Goal: Check status: Check status

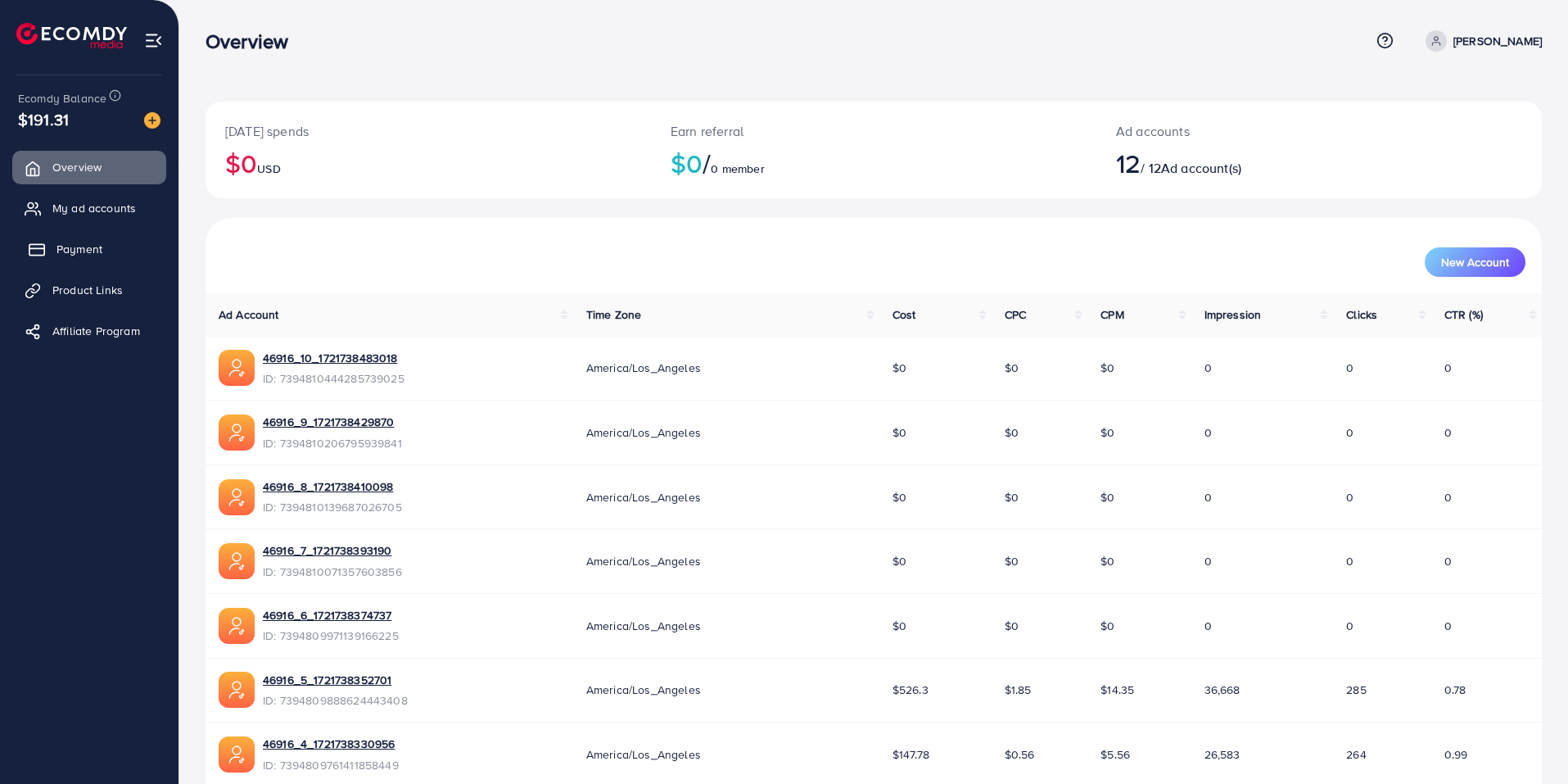
click at [100, 245] on span "Payment" at bounding box center [79, 249] width 46 height 16
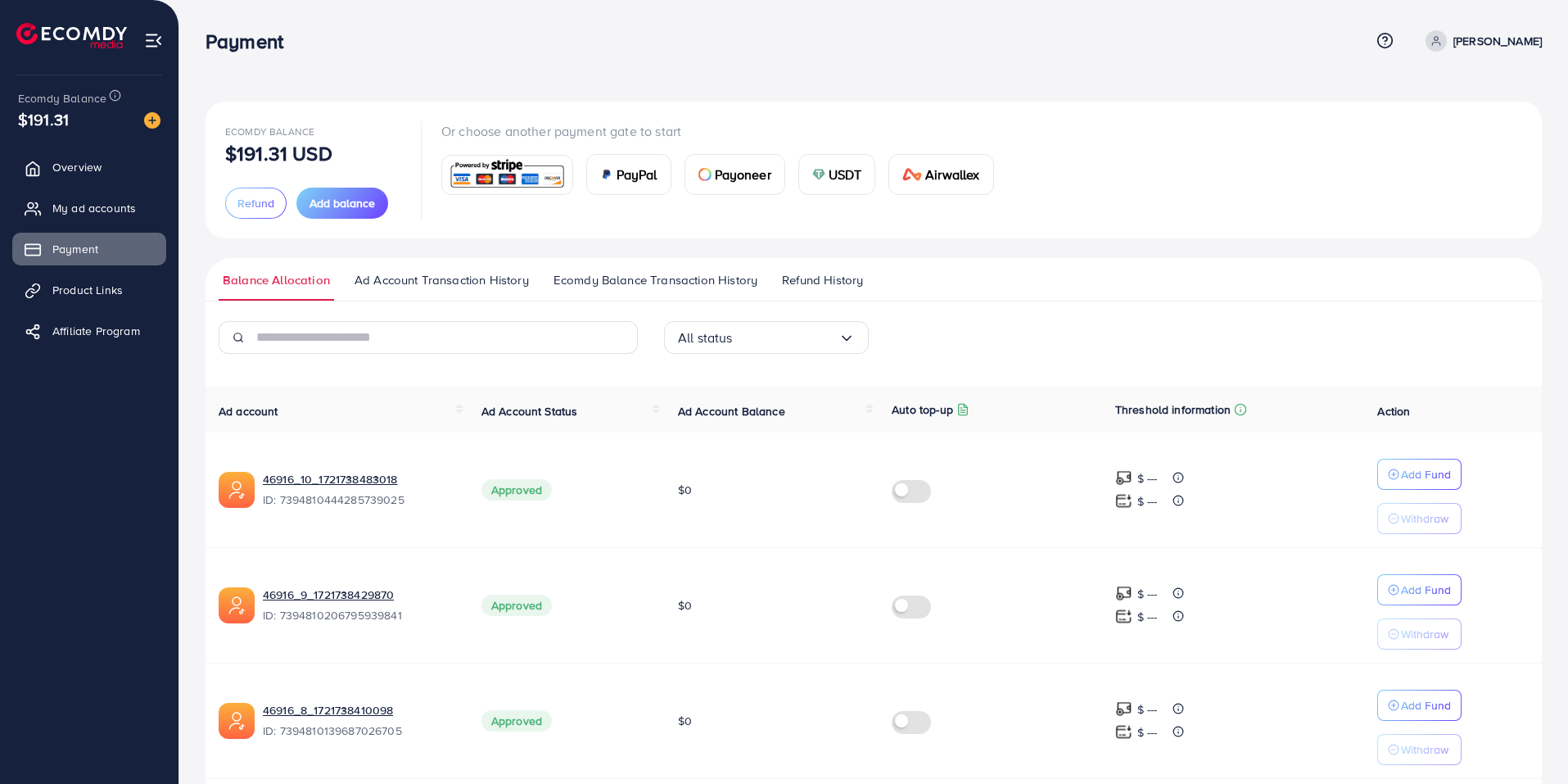
click at [799, 290] on link "Refund History" at bounding box center [823, 286] width 89 height 29
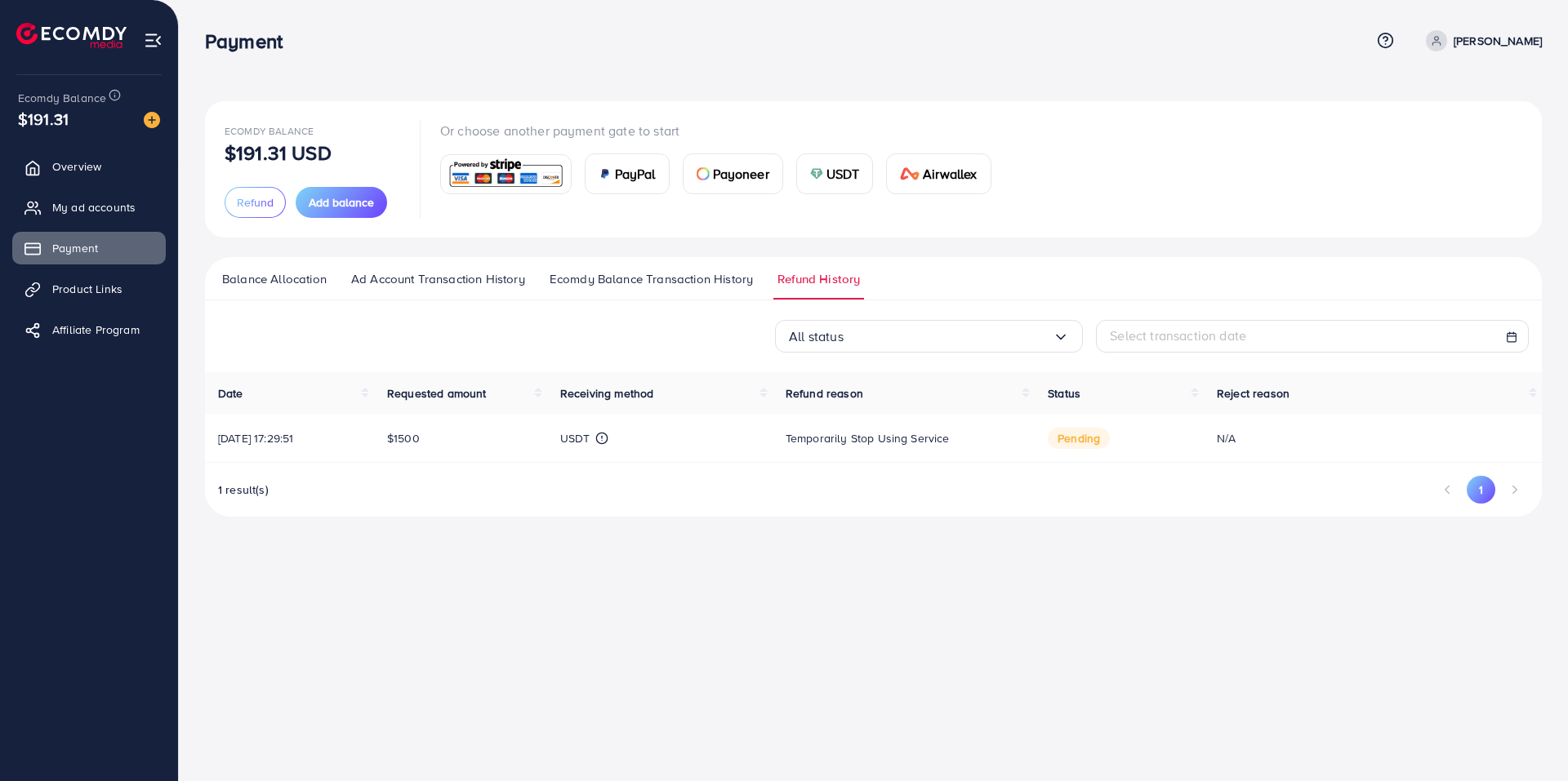
click at [306, 284] on span "Balance Allocation" at bounding box center [274, 279] width 105 height 18
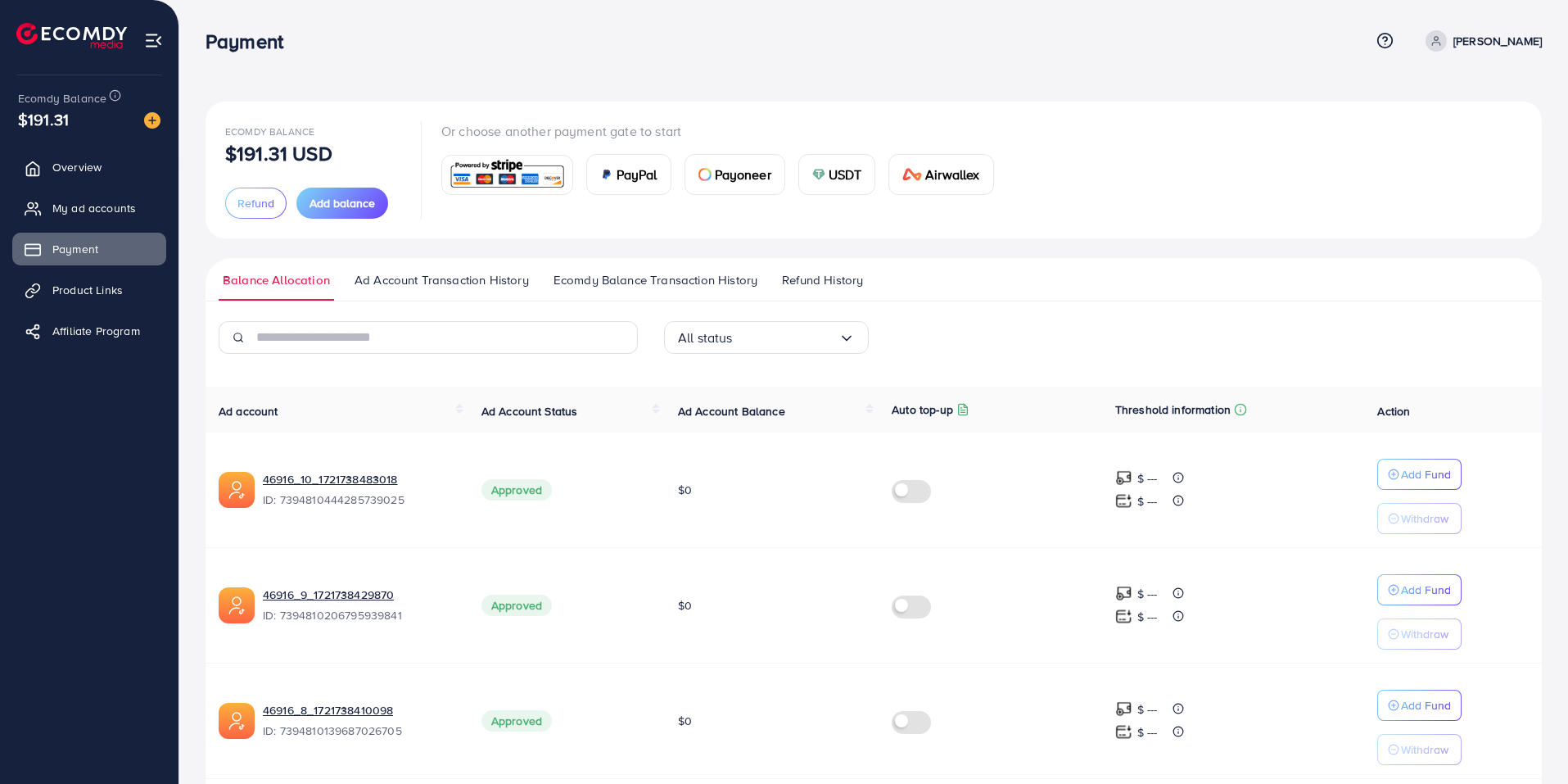
click at [800, 271] on ul "Balance Allocation Ad Account Transaction History Ecomdy Balance Transaction Hi…" at bounding box center [874, 280] width 1337 height 43
click at [807, 274] on span "Refund History" at bounding box center [823, 280] width 81 height 18
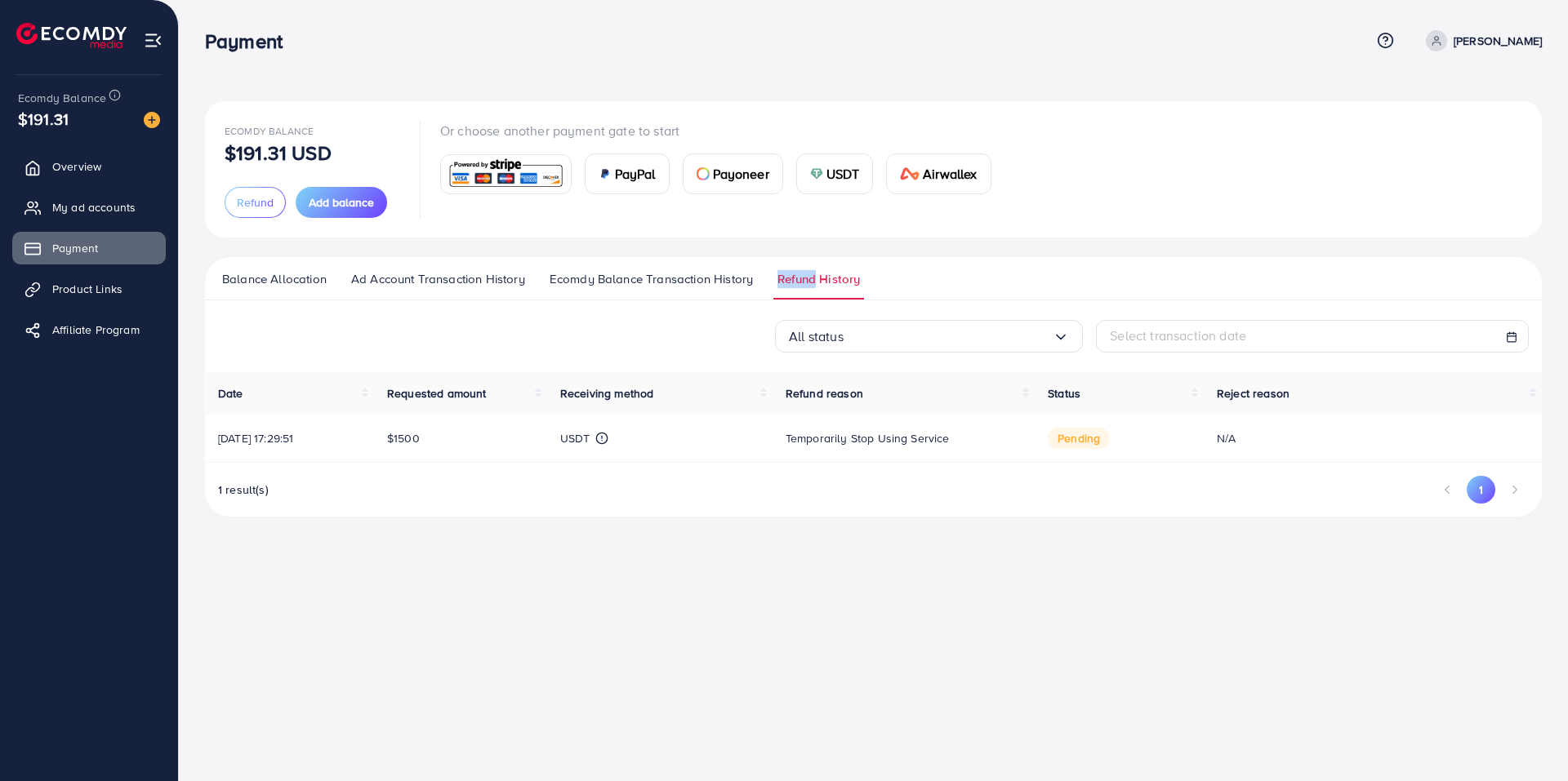
click at [677, 282] on span "Ecomdy Balance Transaction History" at bounding box center [651, 279] width 203 height 18
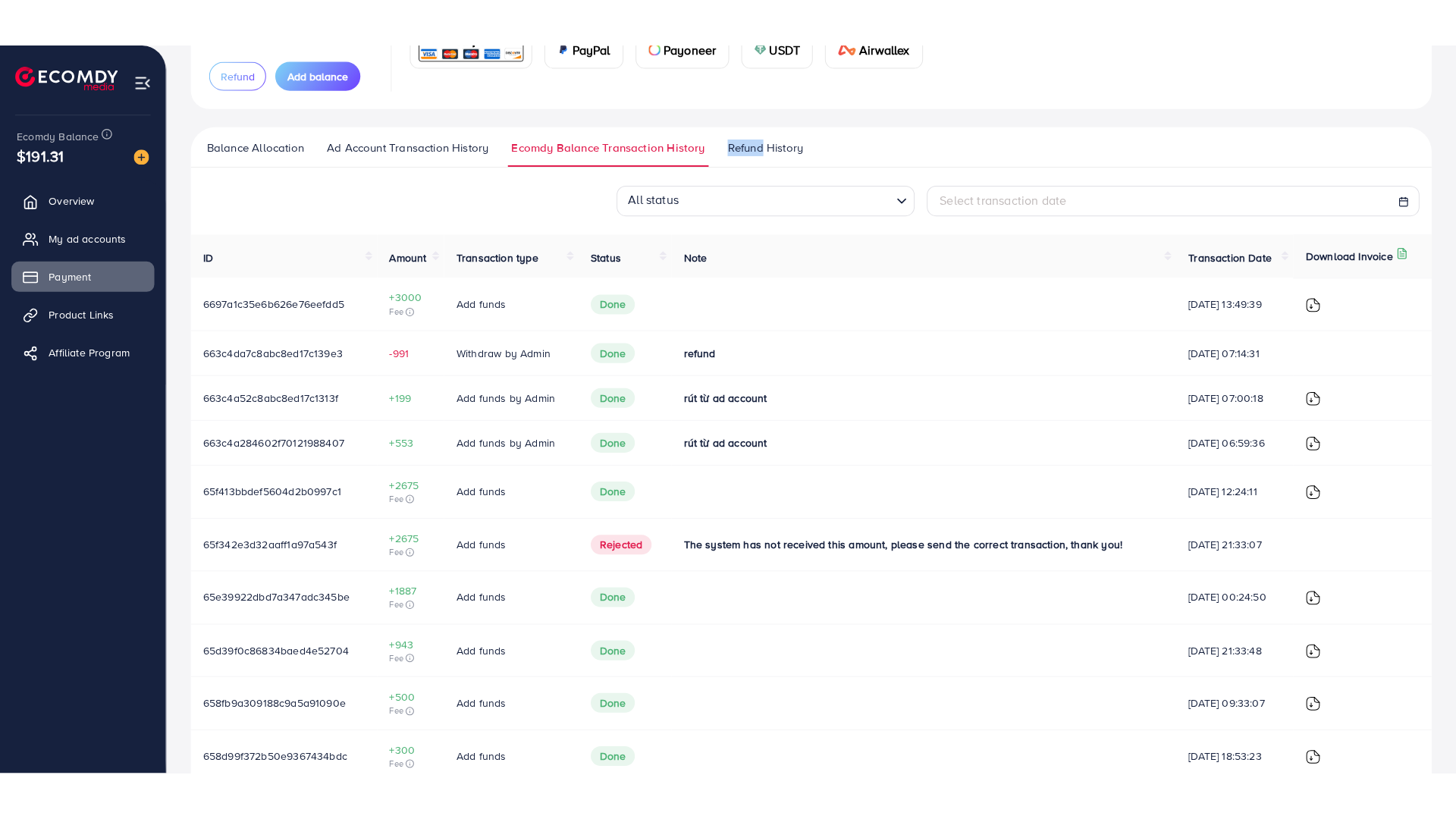
scroll to position [230, 0]
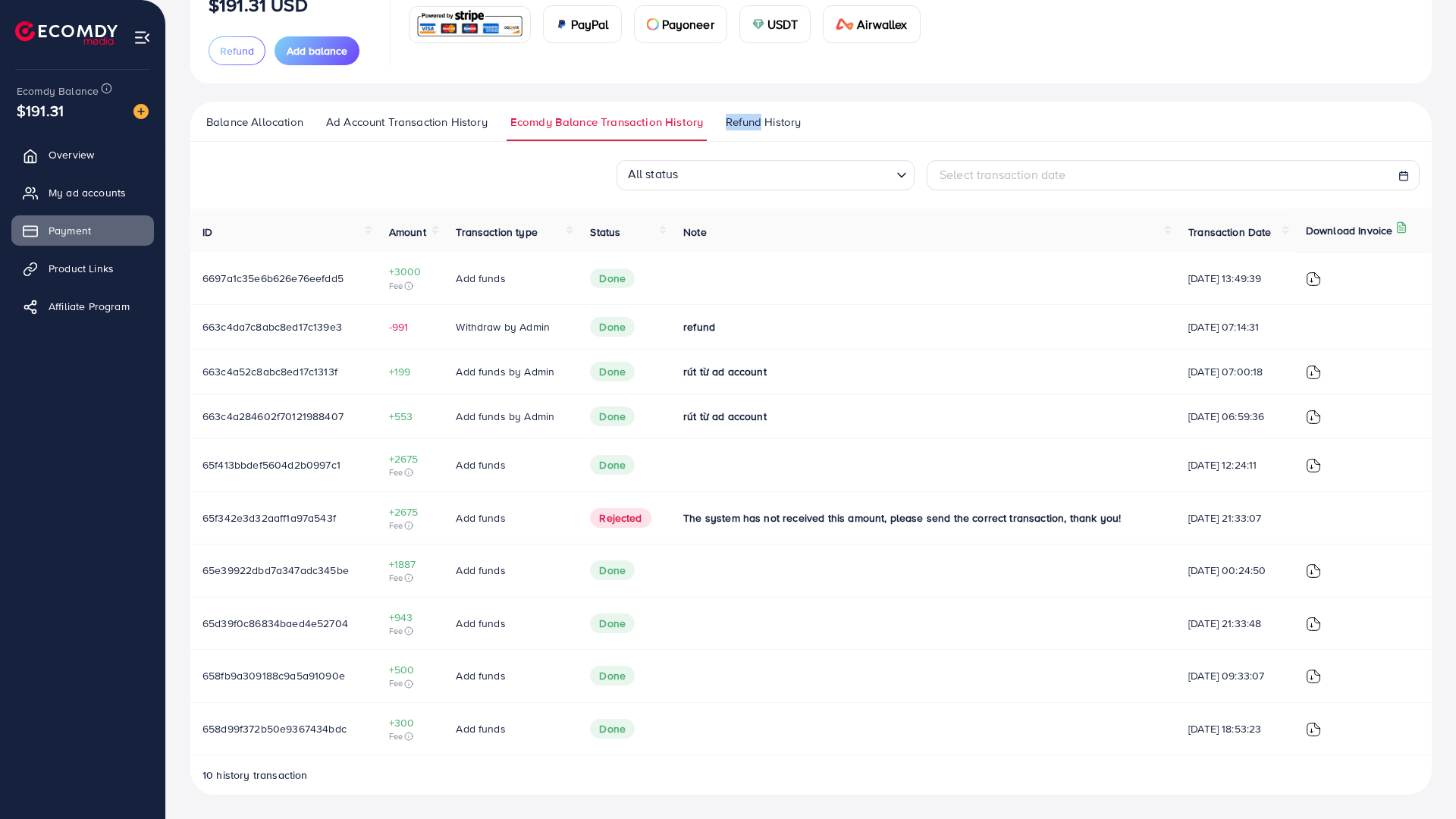
click at [429, 114] on span "Ad Account Transaction History" at bounding box center [406, 122] width 161 height 17
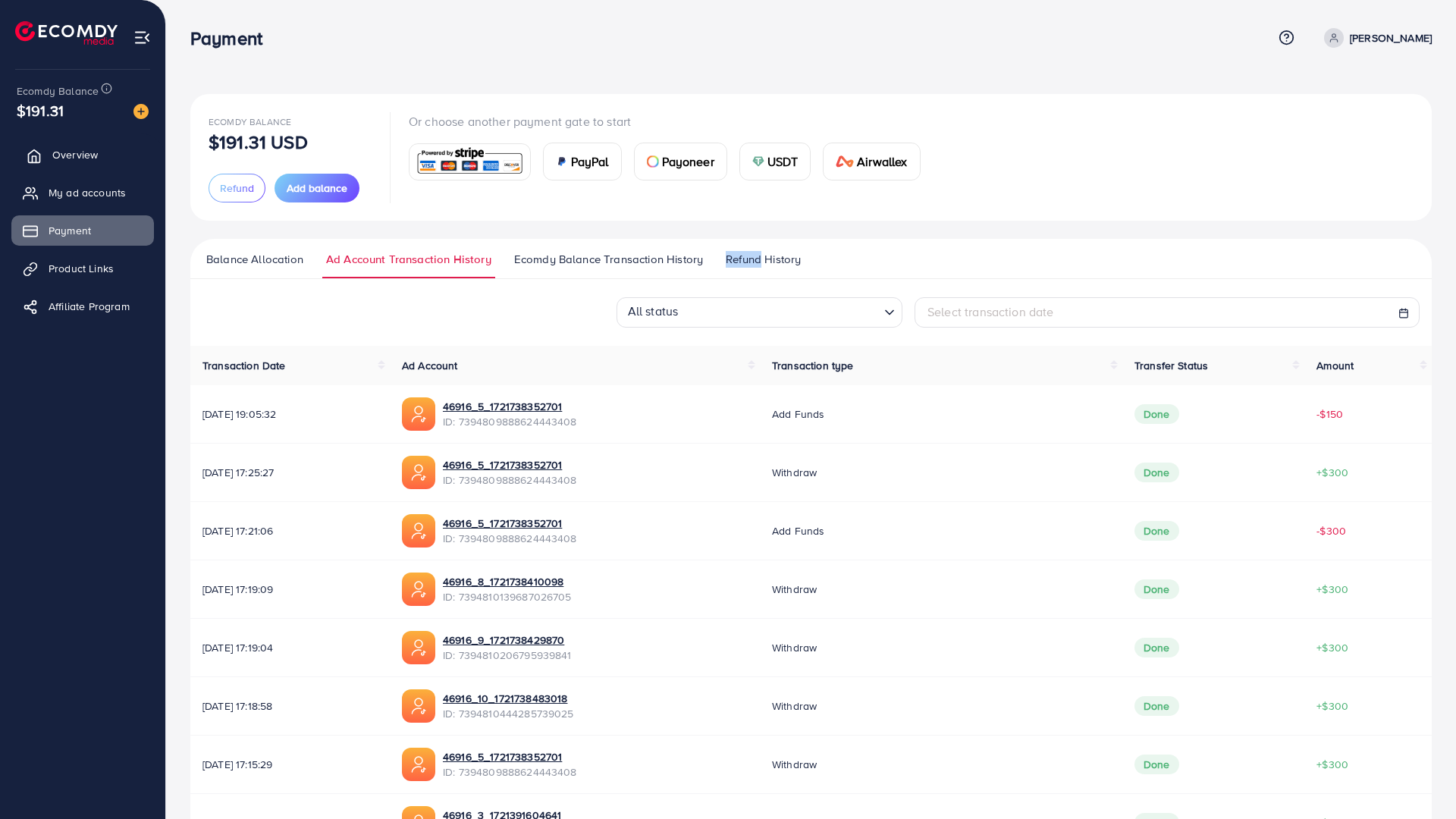
click at [90, 155] on span "Overview" at bounding box center [75, 154] width 46 height 15
